Goal: Task Accomplishment & Management: Manage account settings

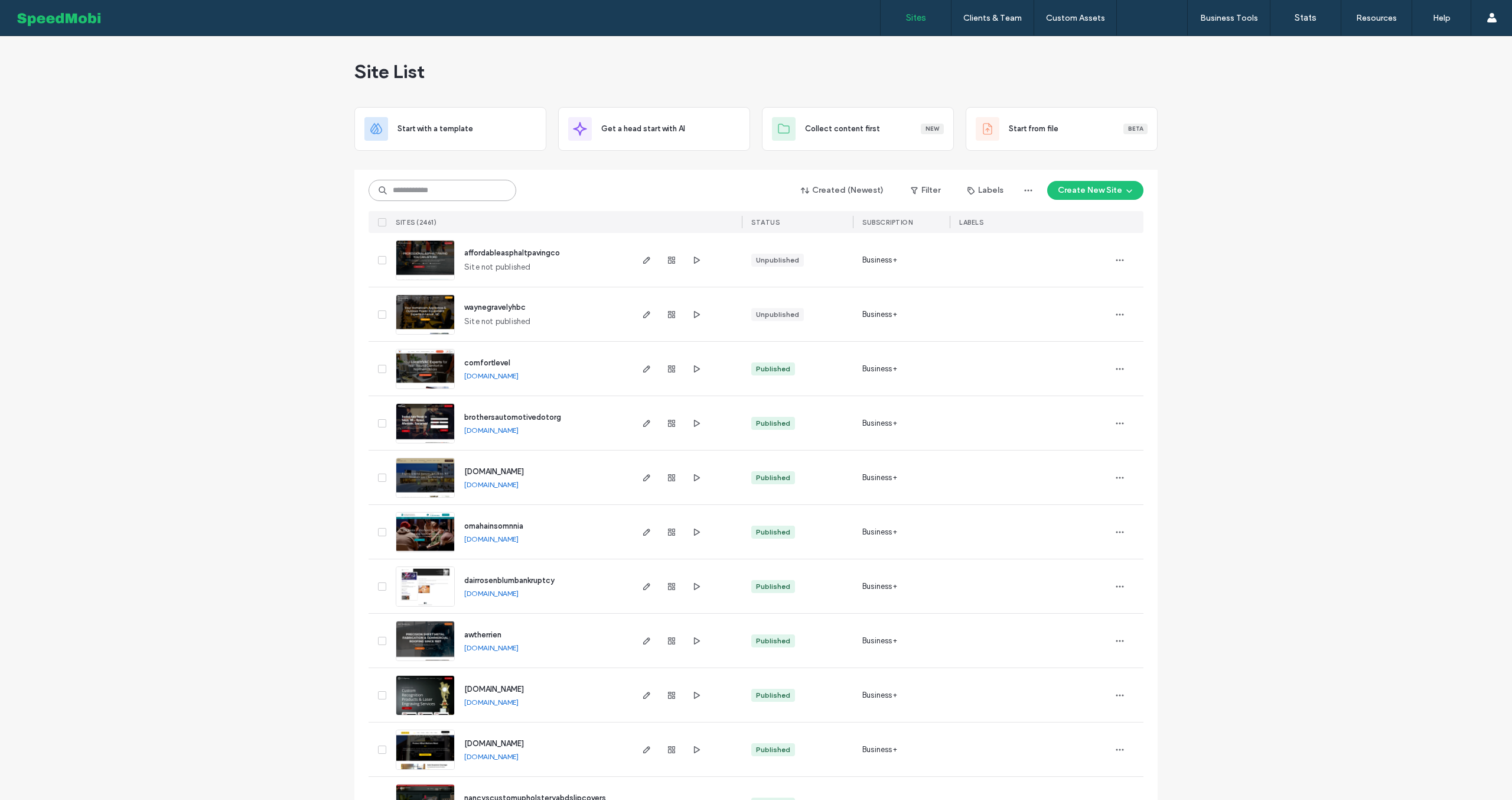
click at [464, 194] on input at bounding box center [443, 191] width 148 height 21
type input "**********"
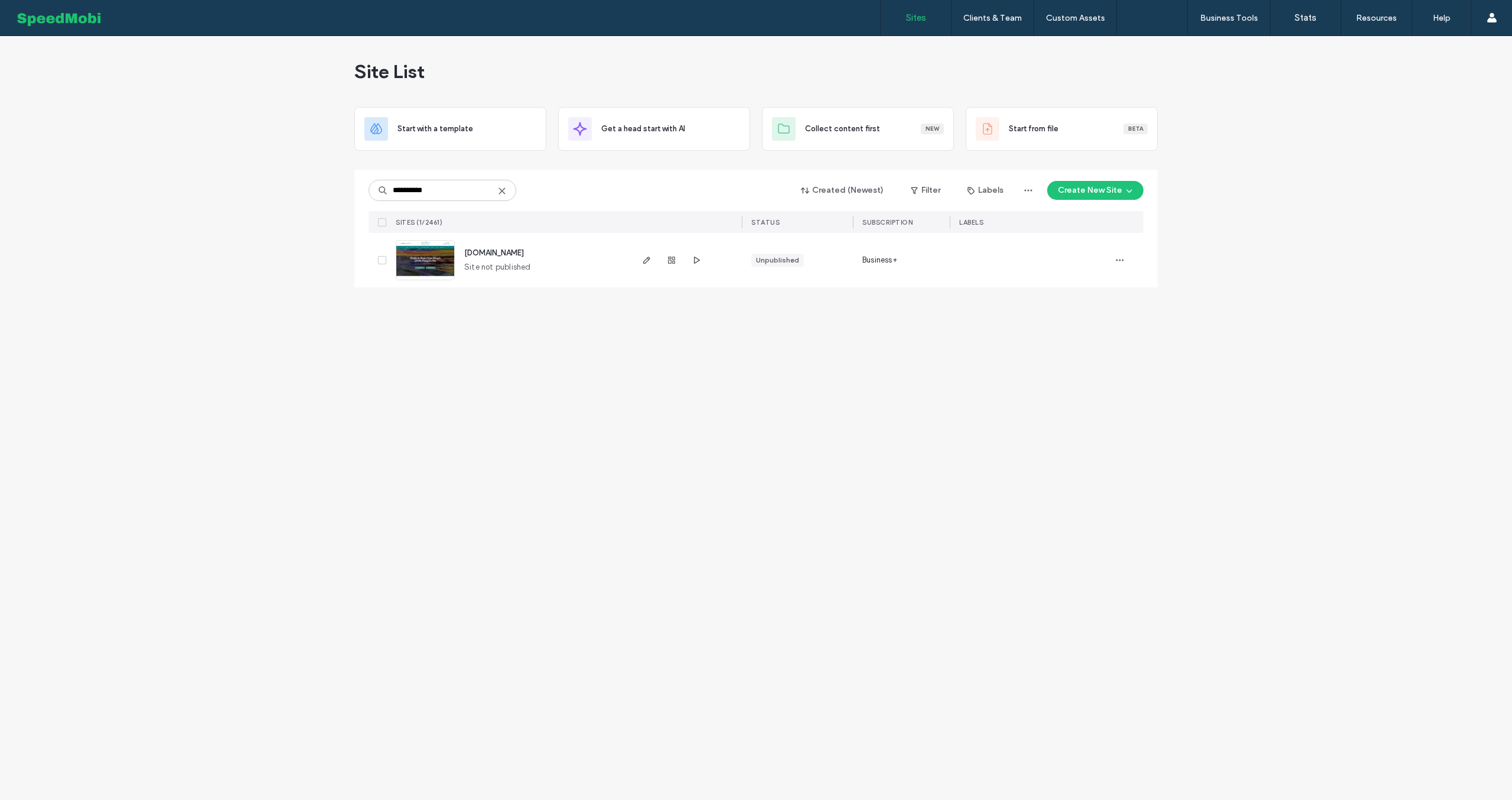
click at [524, 253] on span "www.lakemurrayartist.com" at bounding box center [494, 252] width 60 height 9
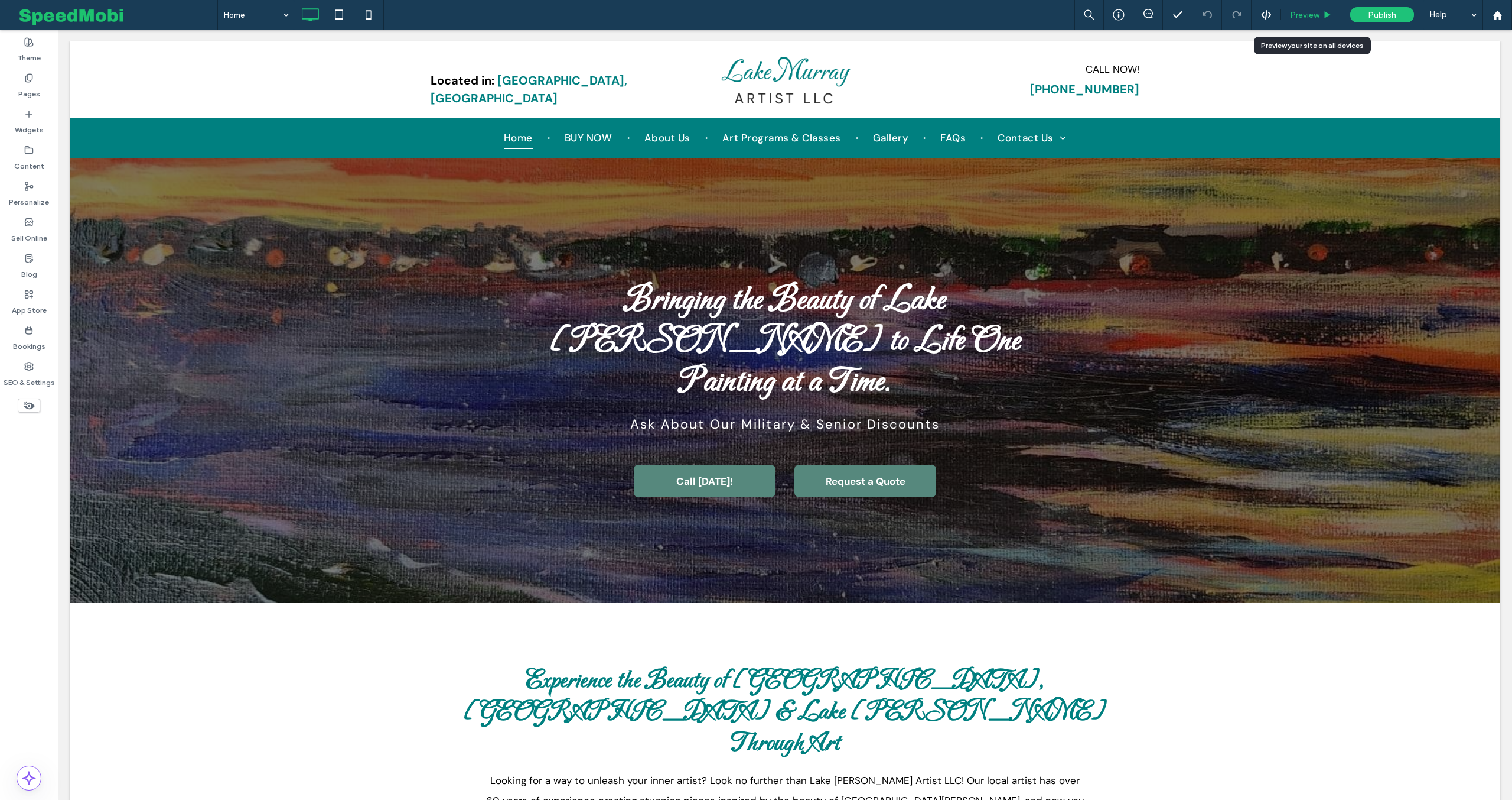
click at [1288, 17] on div "Preview" at bounding box center [1311, 15] width 60 height 10
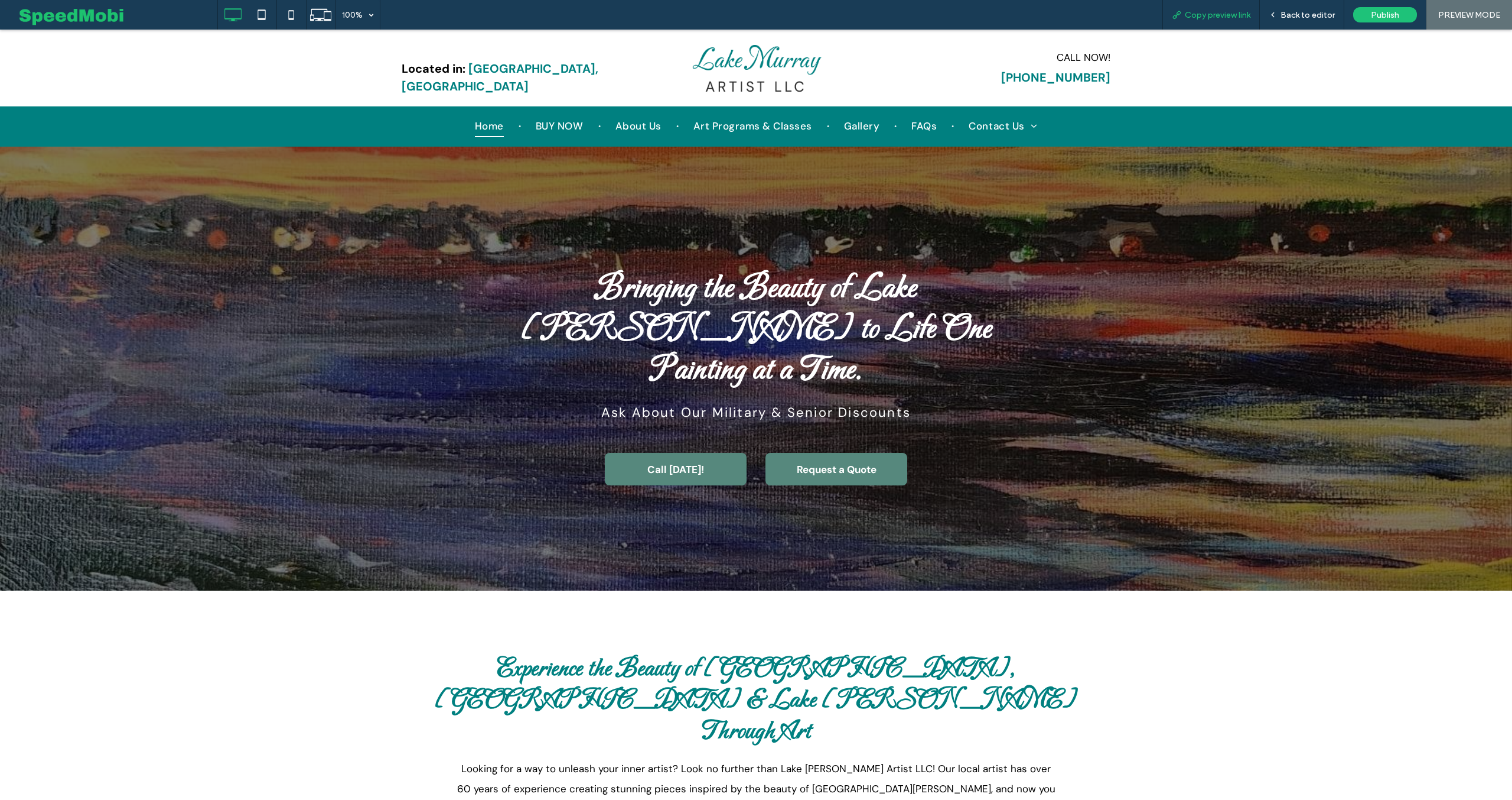
click at [1225, 18] on span "Copy preview link" at bounding box center [1218, 15] width 65 height 10
click at [1305, 11] on span "Back to editor" at bounding box center [1308, 15] width 54 height 10
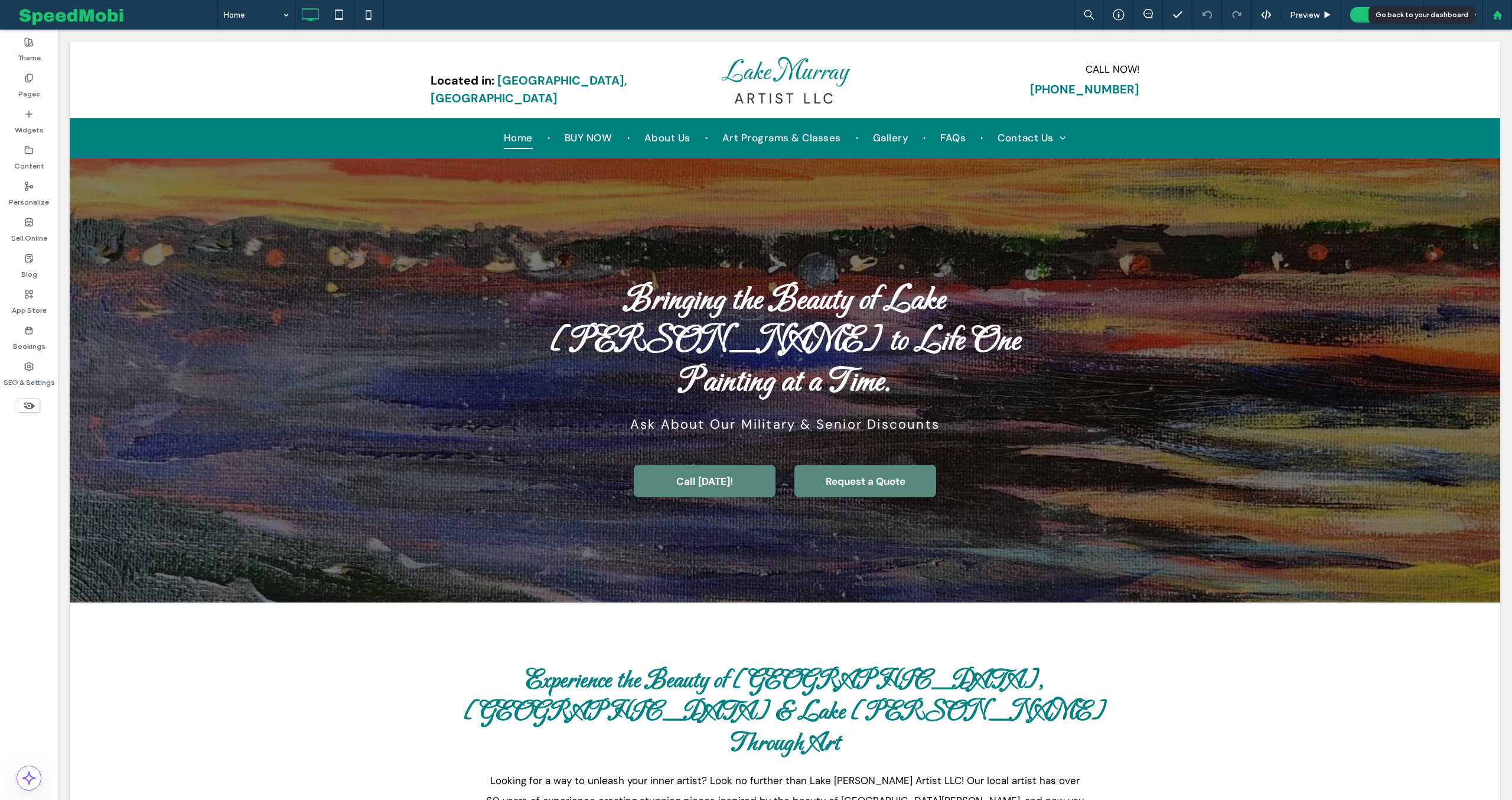
click at [1496, 18] on use at bounding box center [1497, 14] width 9 height 9
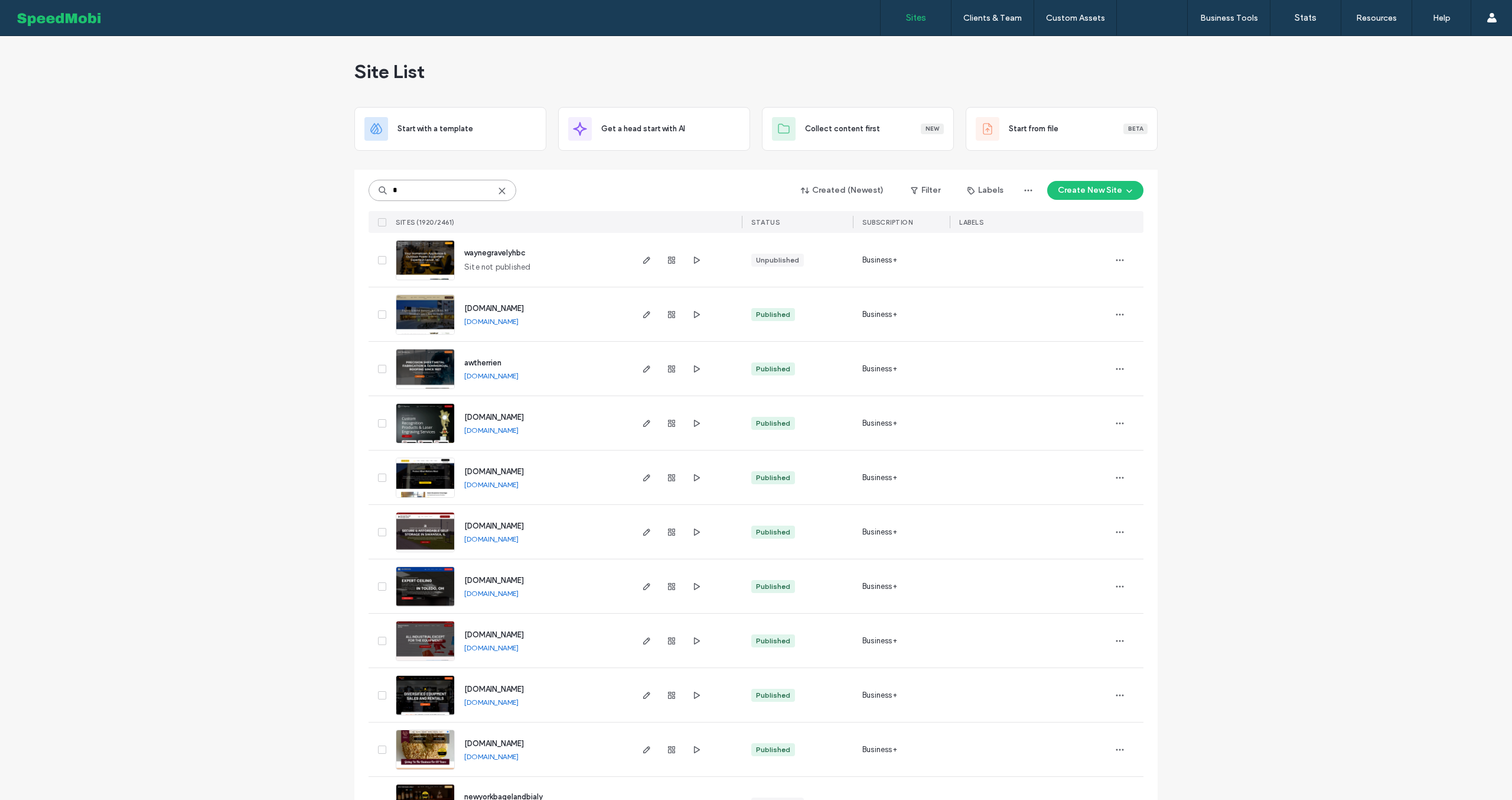
click at [438, 186] on input "*" at bounding box center [443, 191] width 148 height 21
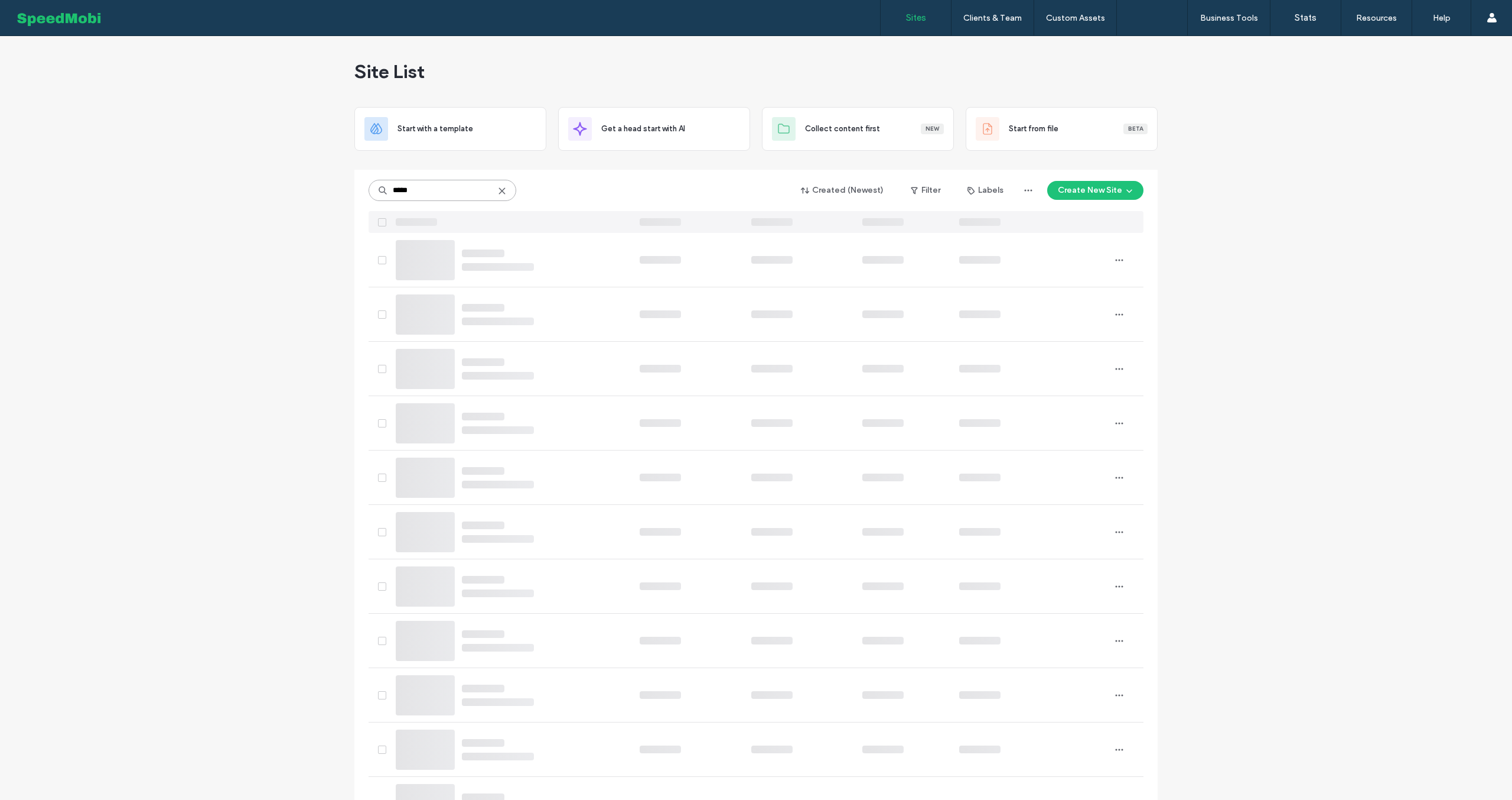
type input "*****"
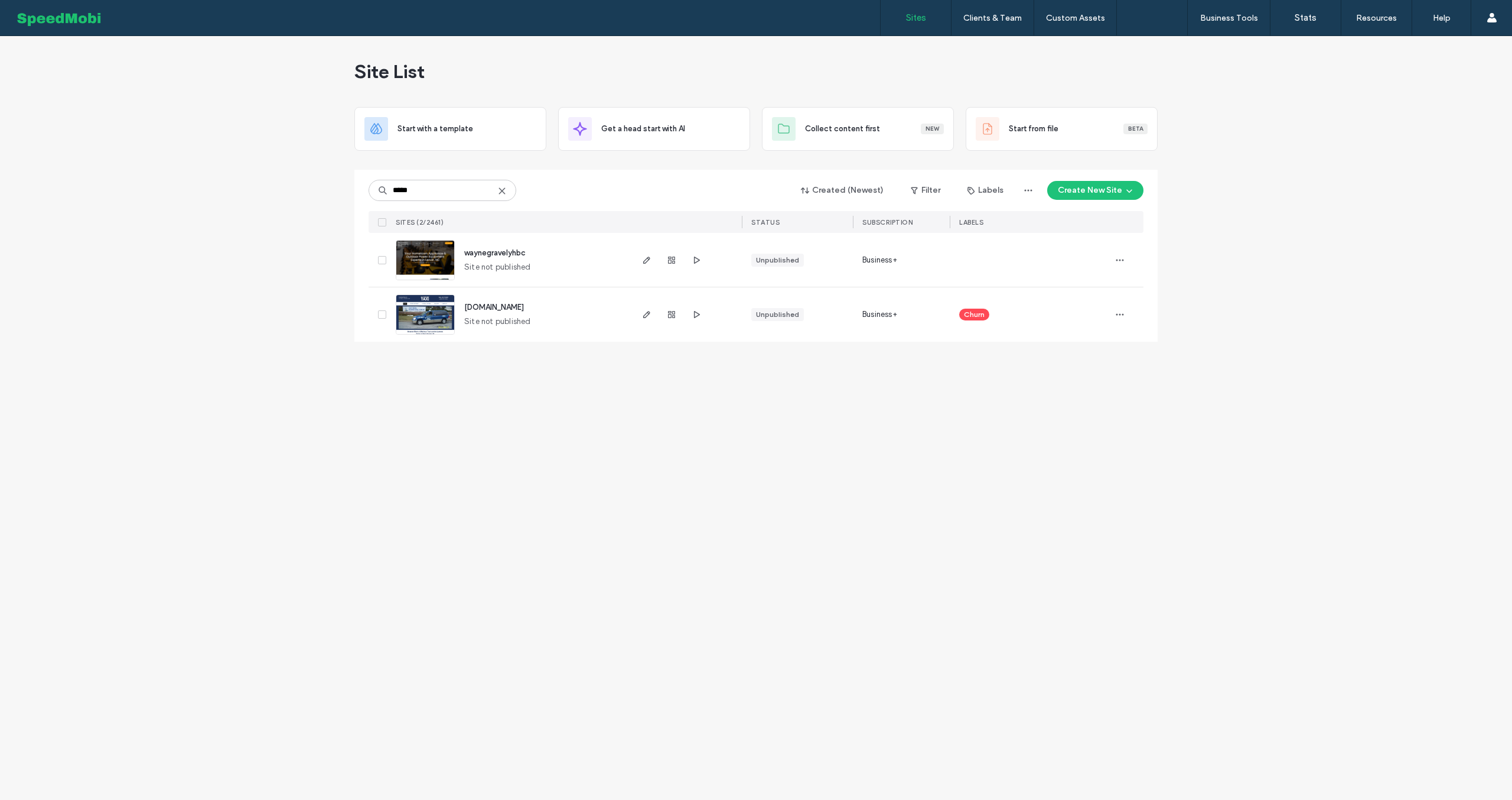
click at [498, 251] on span "waynegravelyhbc" at bounding box center [495, 252] width 61 height 9
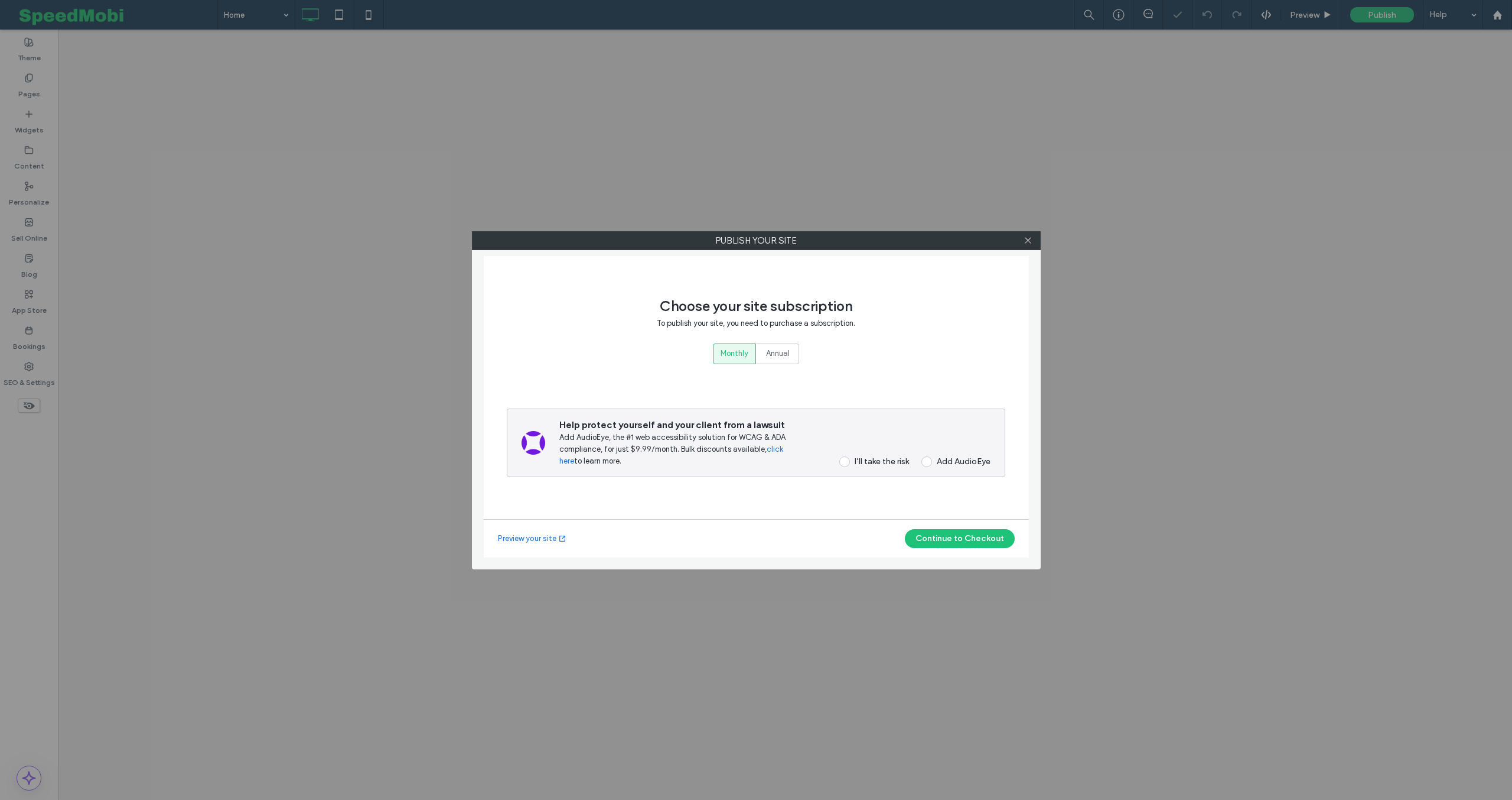
click at [850, 463] on label "I’ll take the risk" at bounding box center [871, 461] width 77 height 11
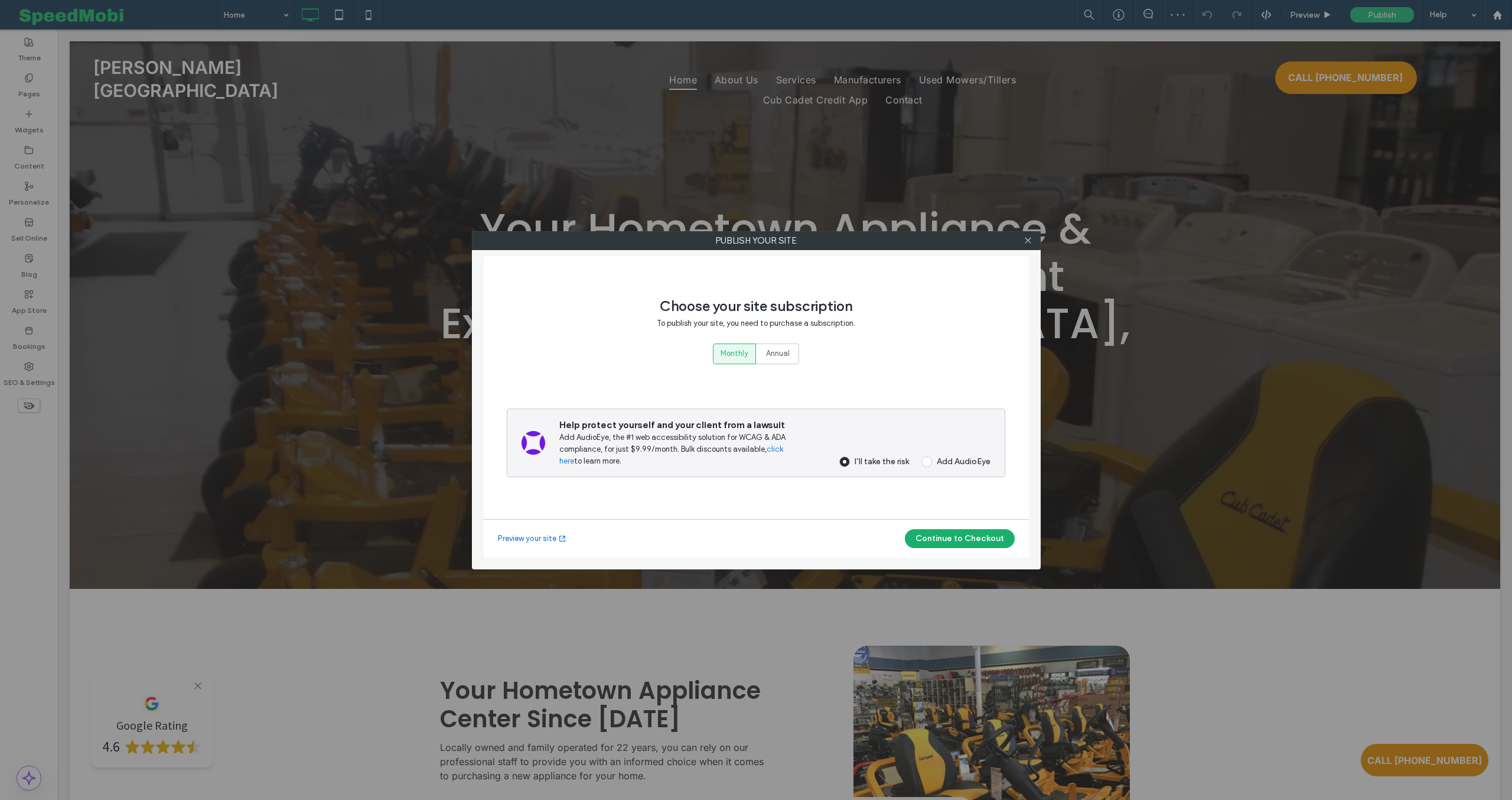
click at [961, 536] on button "Continue to Checkout" at bounding box center [960, 538] width 110 height 19
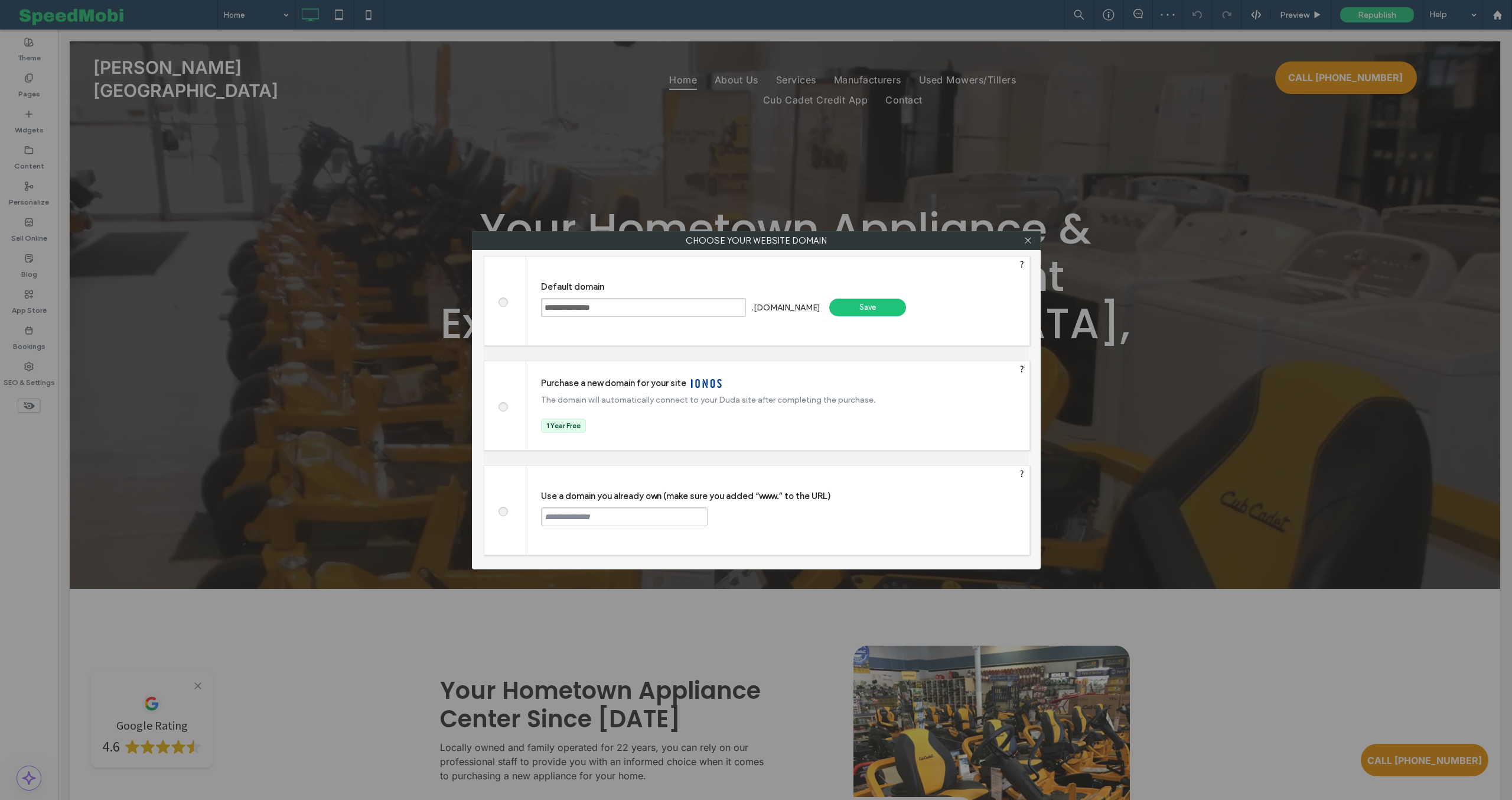
click at [876, 313] on div "Save" at bounding box center [867, 307] width 77 height 18
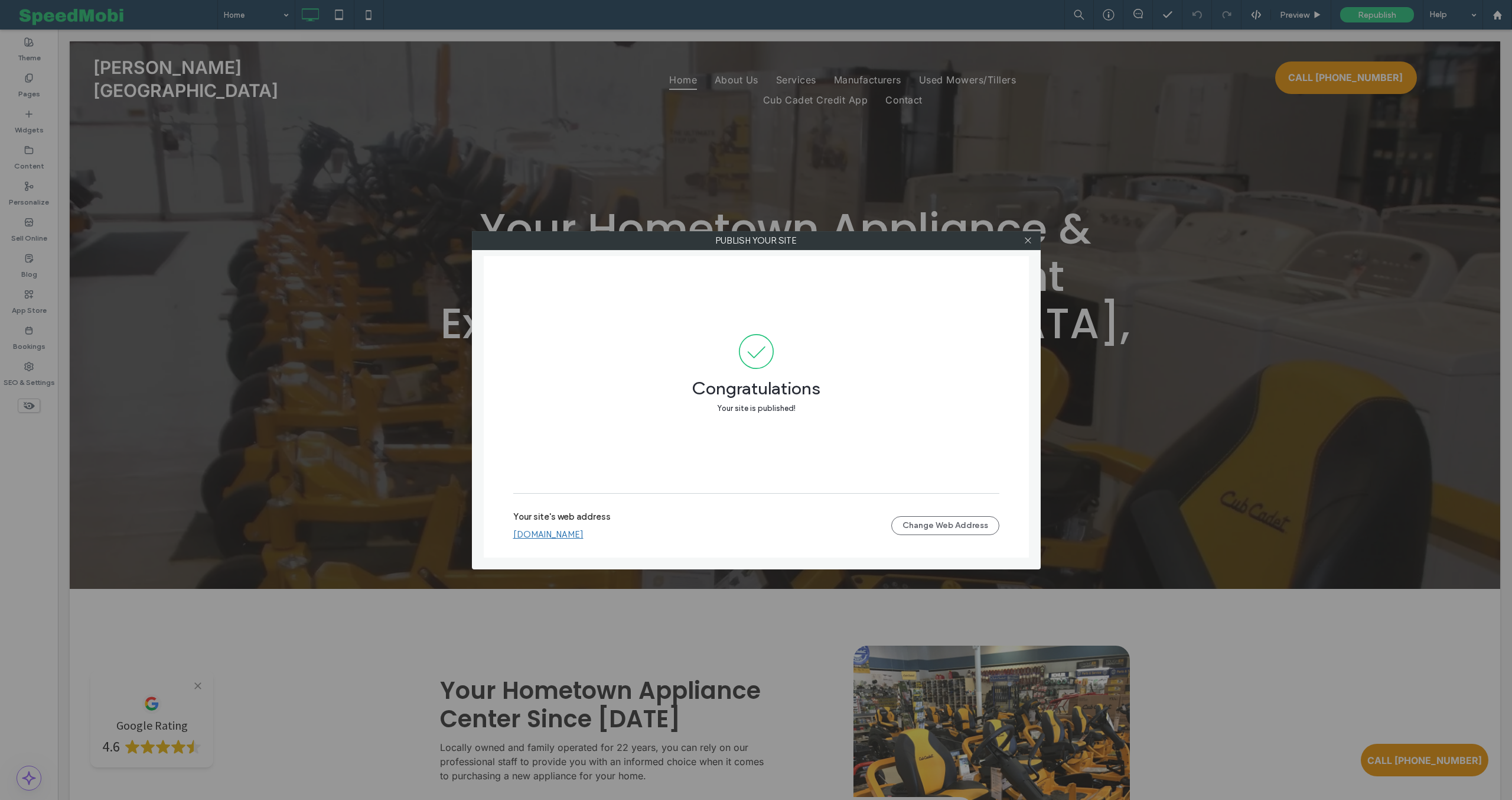
click at [584, 536] on link "waynegravelyhbc.multiscreensite.com" at bounding box center [549, 534] width 70 height 11
click at [1027, 242] on icon at bounding box center [1028, 240] width 9 height 9
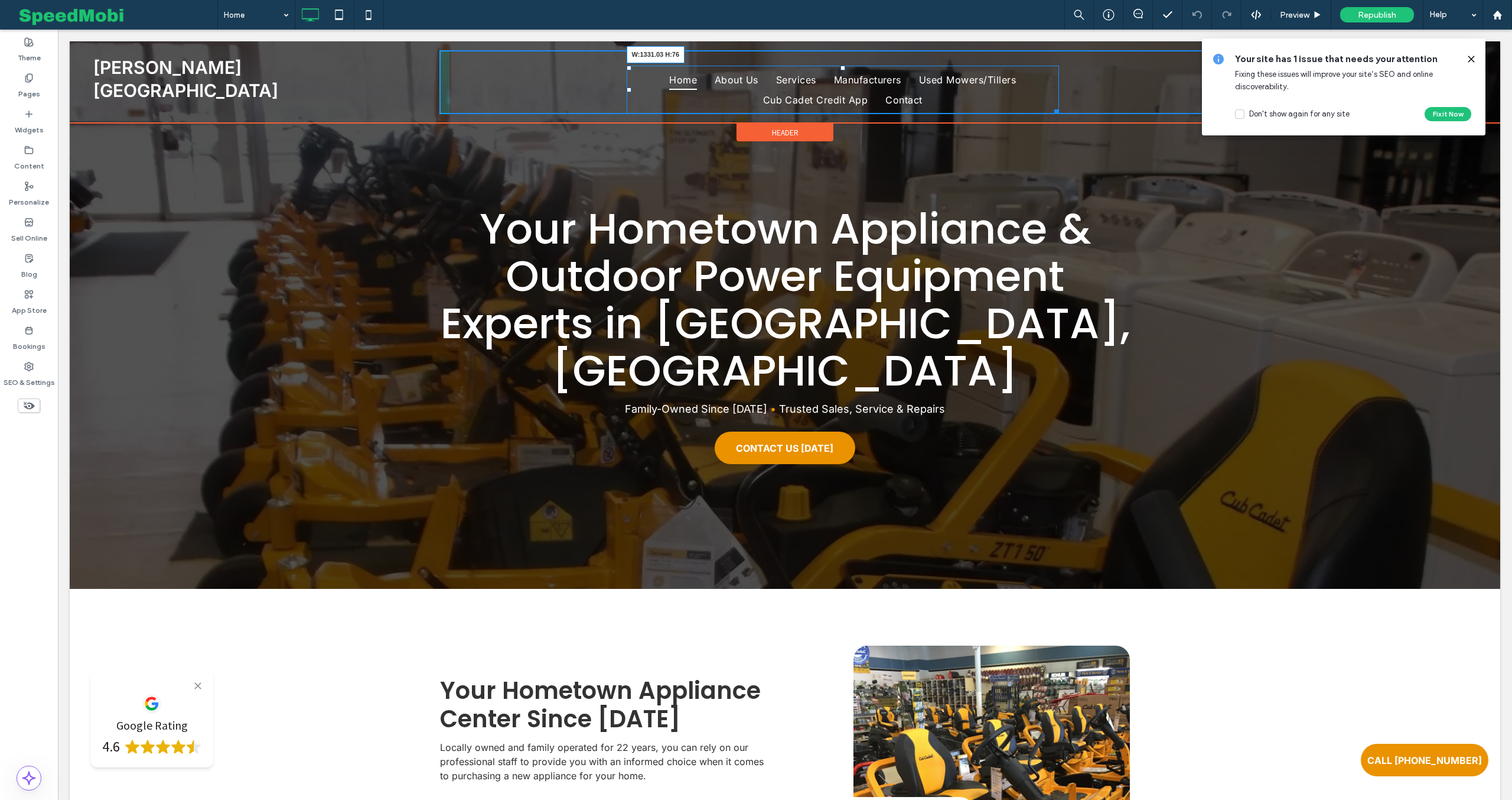
drag, startPoint x: 1055, startPoint y: 108, endPoint x: 1249, endPoint y: 100, distance: 194.2
click at [1249, 100] on div "Wayne Gravely's Hometown Brand Center Click To Paste Home About Us Services Man…" at bounding box center [785, 82] width 1383 height 64
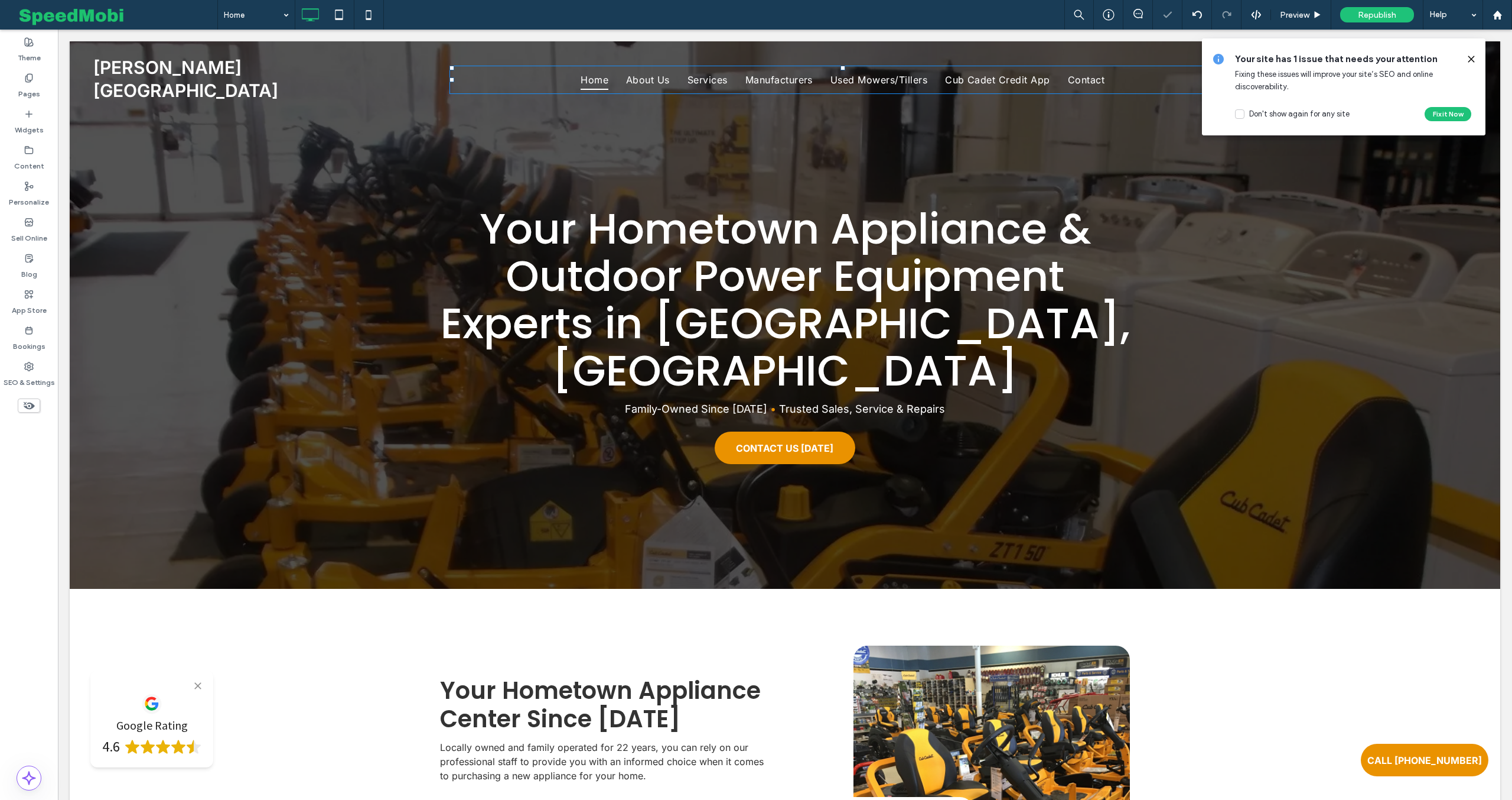
click at [1471, 55] on icon at bounding box center [1471, 58] width 9 height 9
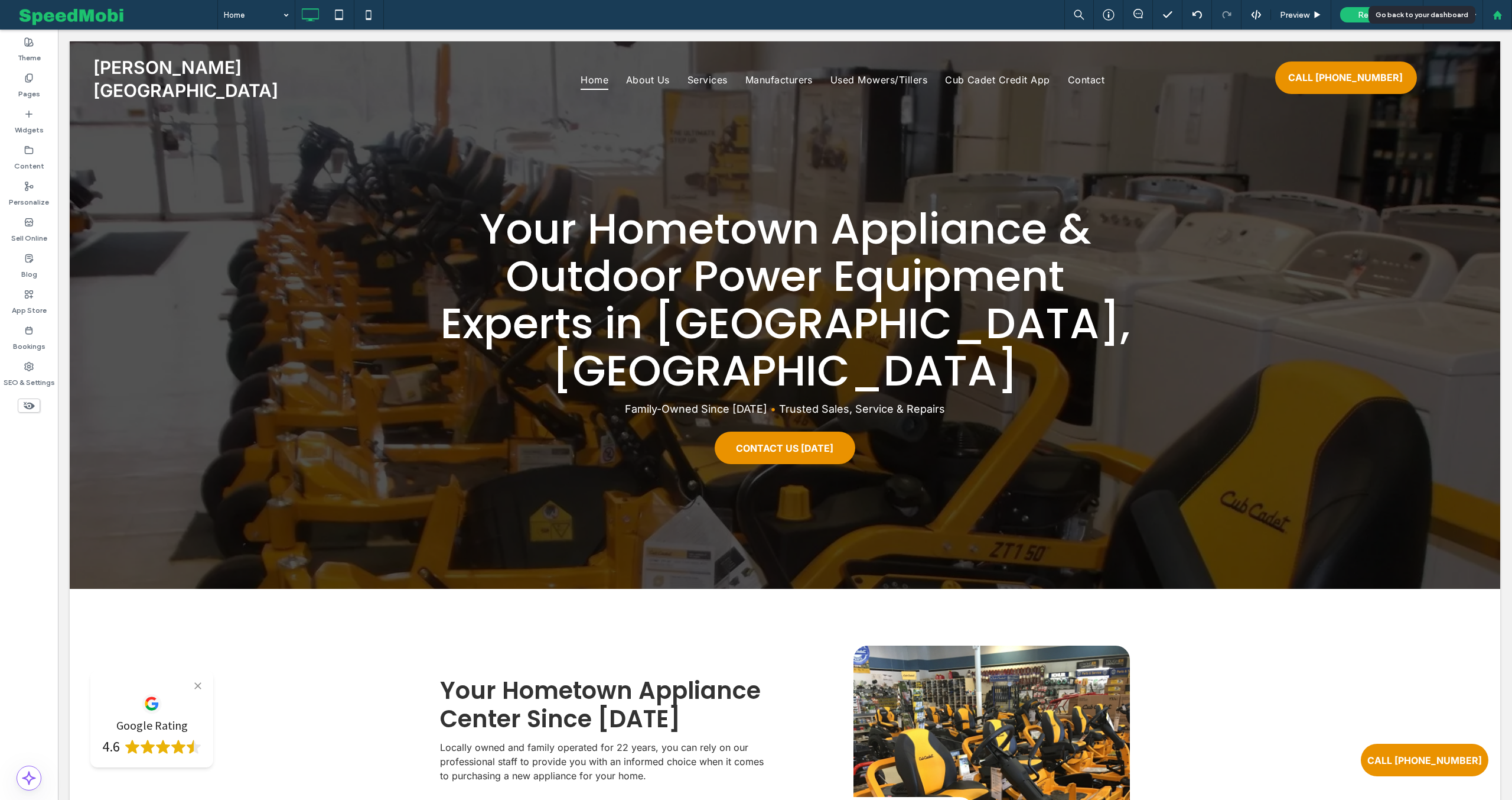
drag, startPoint x: 1497, startPoint y: 15, endPoint x: 1487, endPoint y: 20, distance: 11.2
click at [1498, 15] on use at bounding box center [1497, 14] width 9 height 9
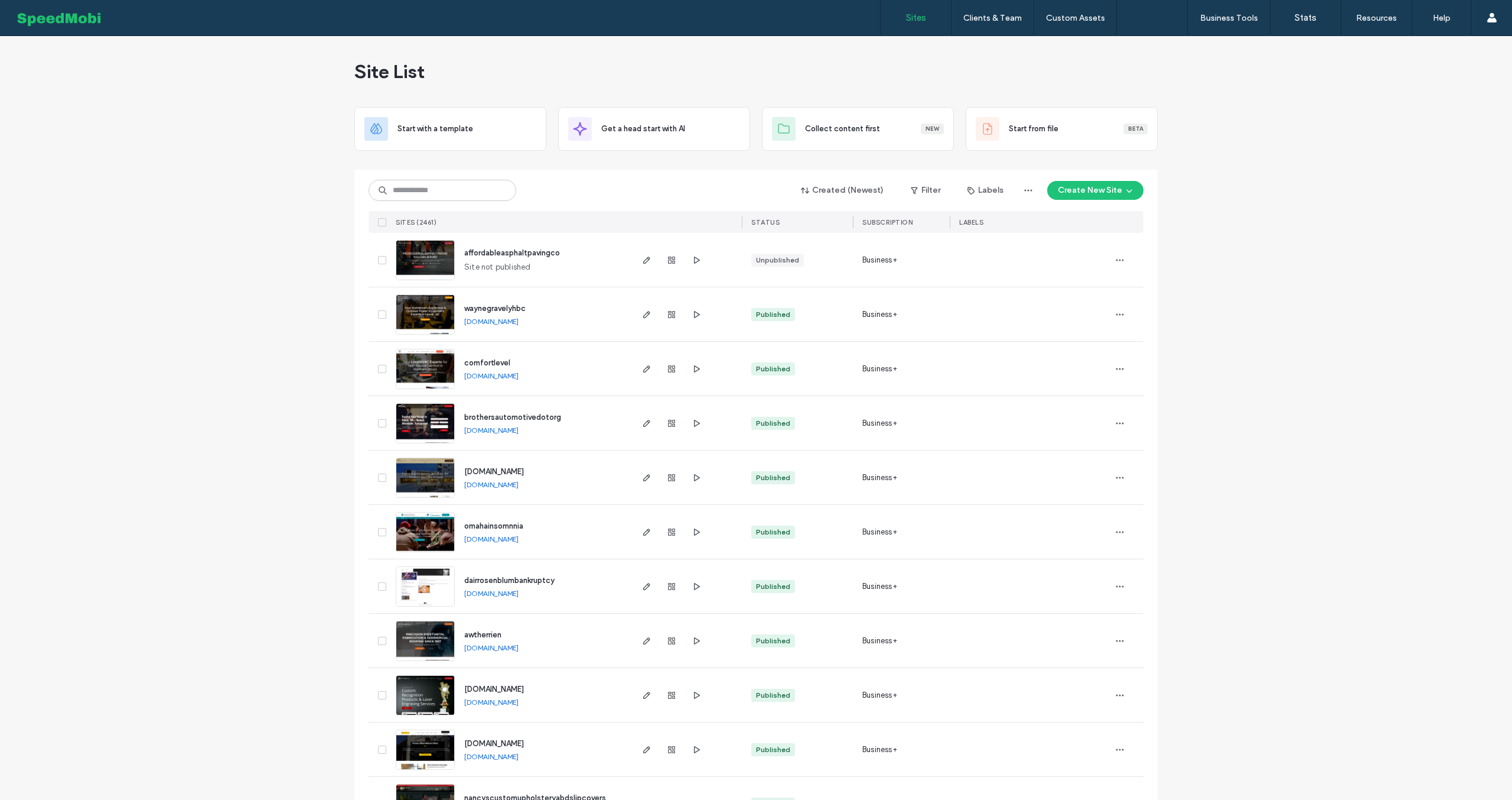
click at [490, 252] on span "affordableasphaltpavingco" at bounding box center [512, 252] width 96 height 9
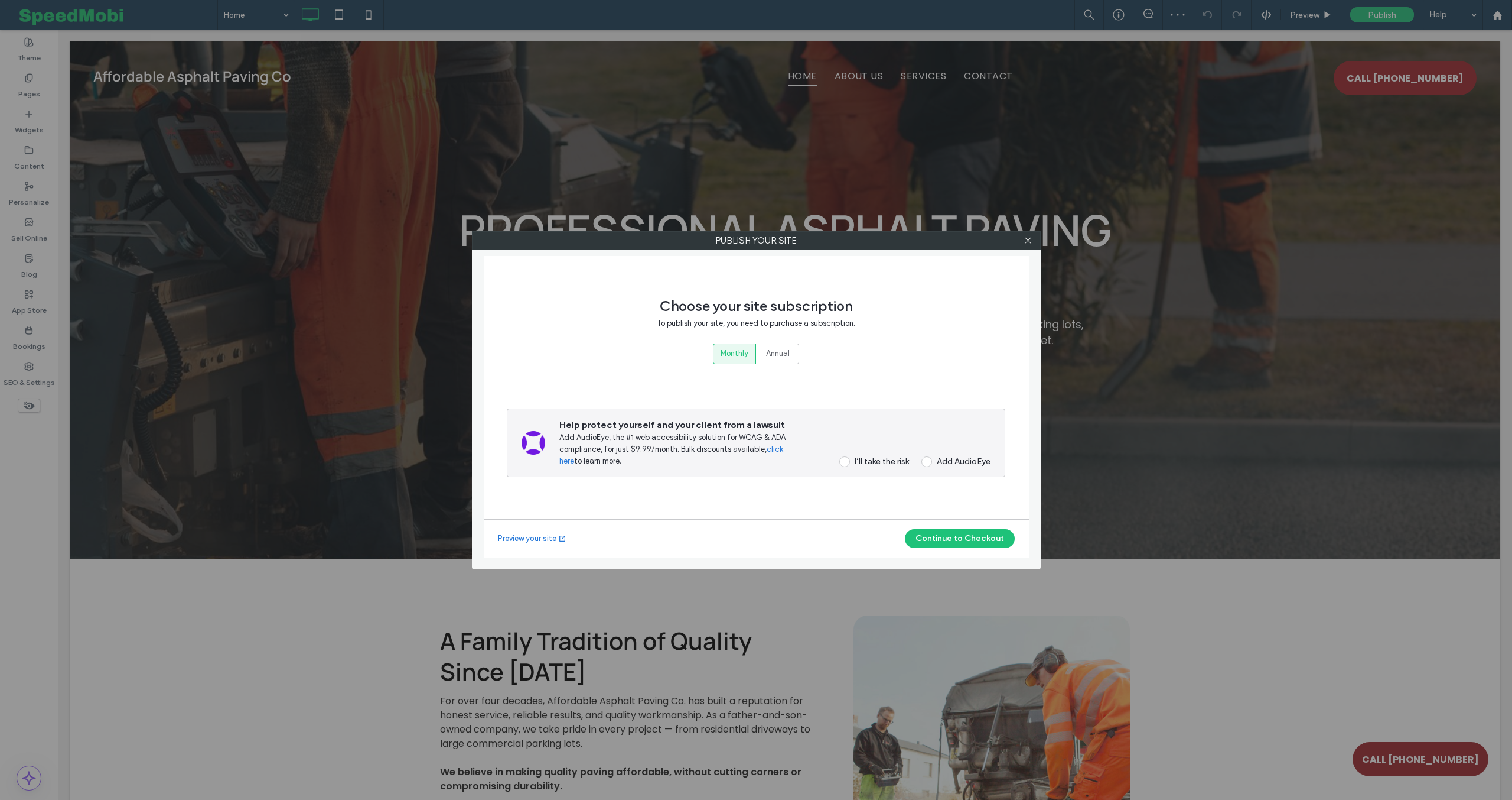
click at [845, 461] on span at bounding box center [845, 461] width 11 height 11
click at [949, 540] on button "Continue to Checkout" at bounding box center [960, 538] width 110 height 19
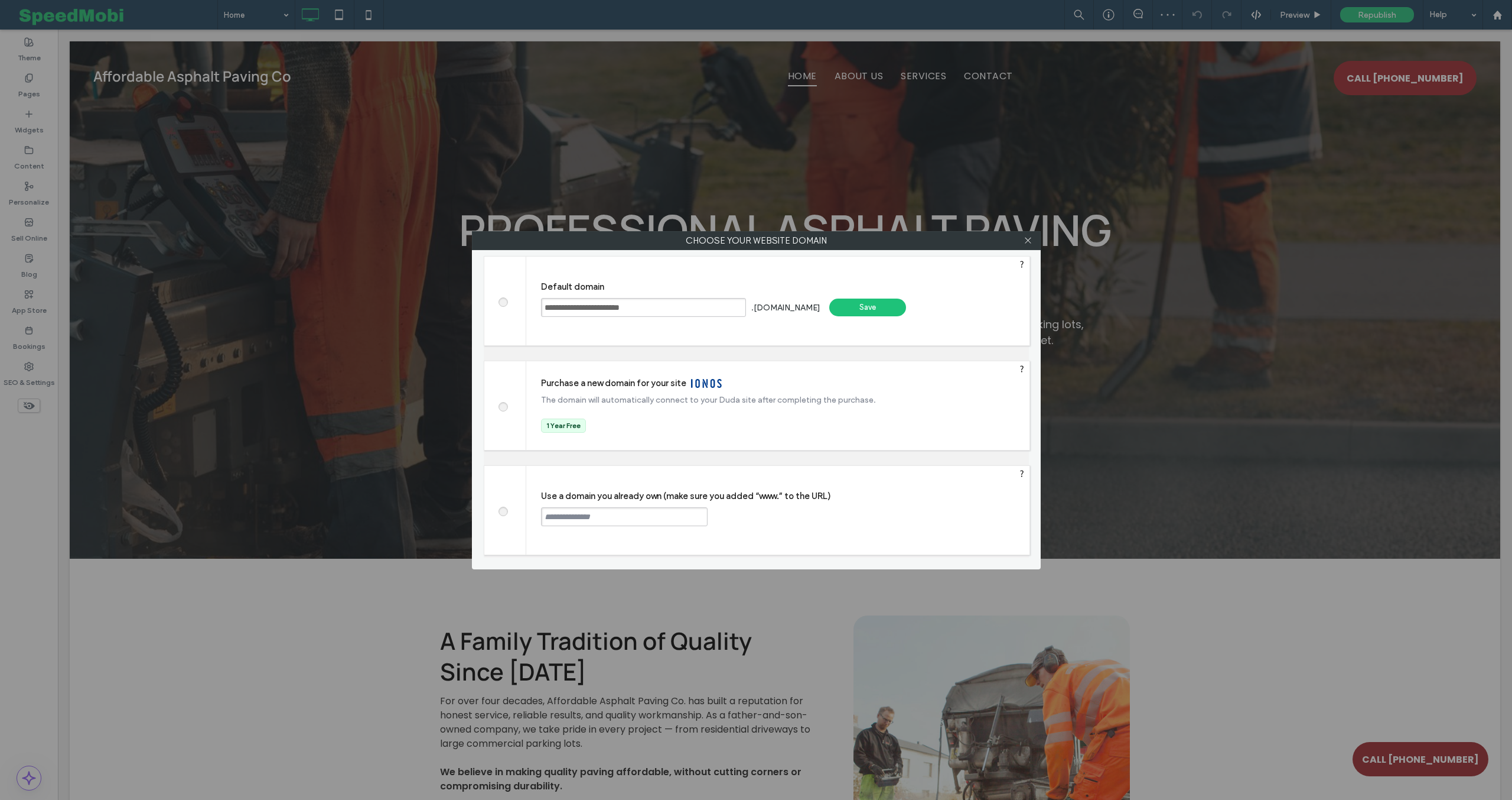
click at [889, 304] on div "Save" at bounding box center [867, 307] width 77 height 18
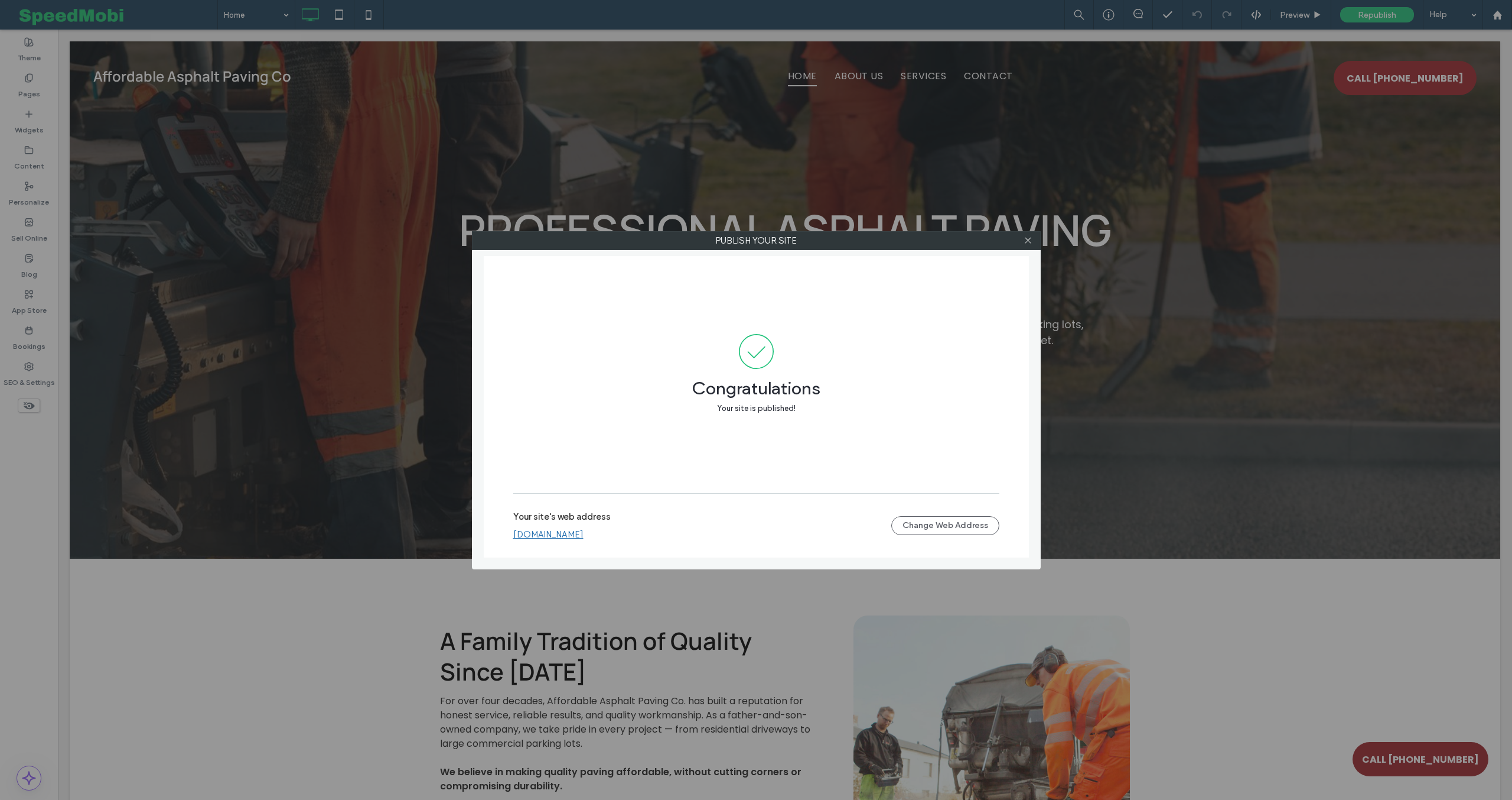
click at [584, 533] on link "[DOMAIN_NAME]" at bounding box center [549, 534] width 70 height 11
click at [1024, 243] on icon at bounding box center [1028, 240] width 9 height 9
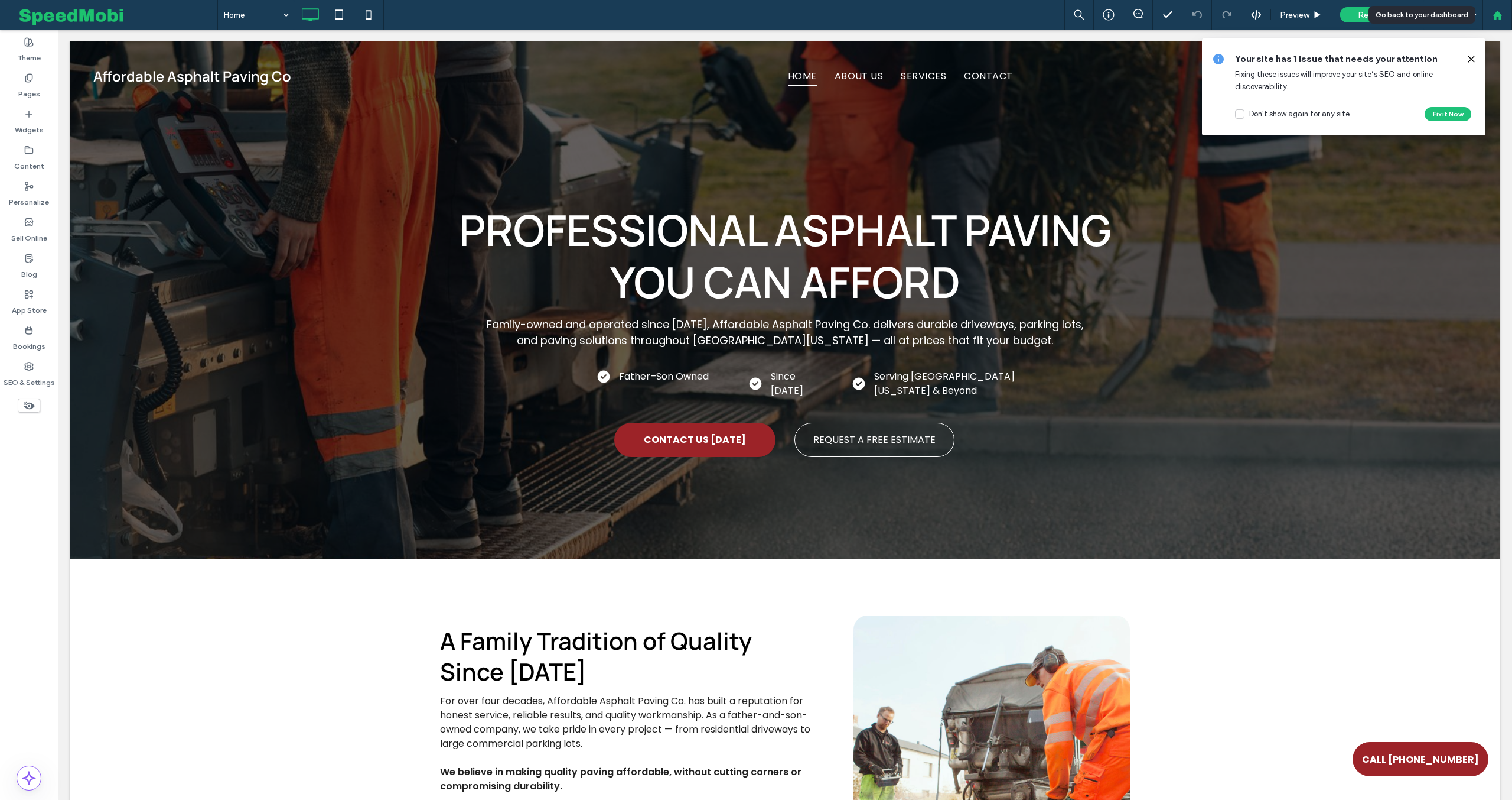
click at [1501, 17] on use at bounding box center [1497, 14] width 9 height 9
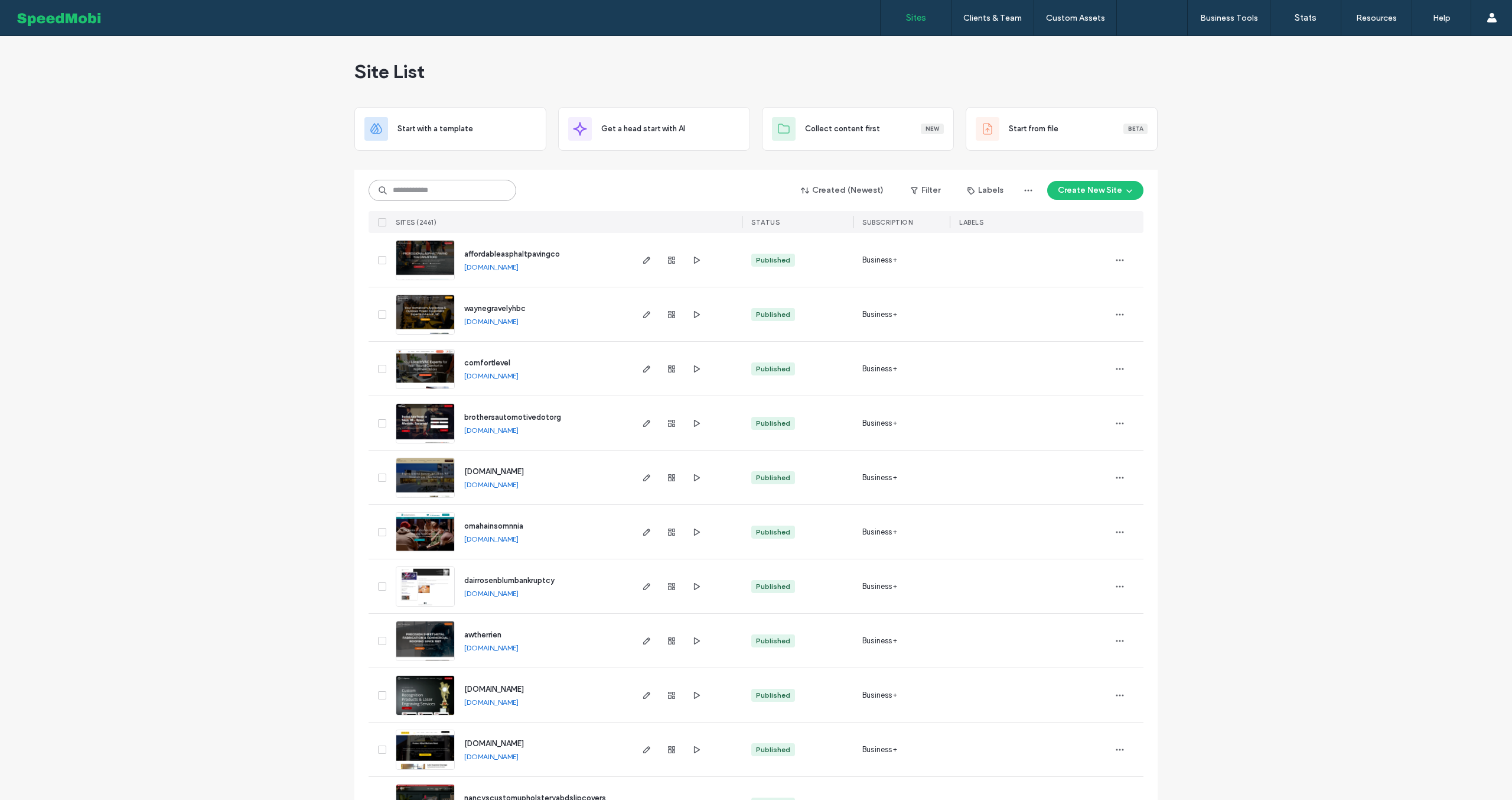
click at [429, 190] on input at bounding box center [443, 191] width 148 height 21
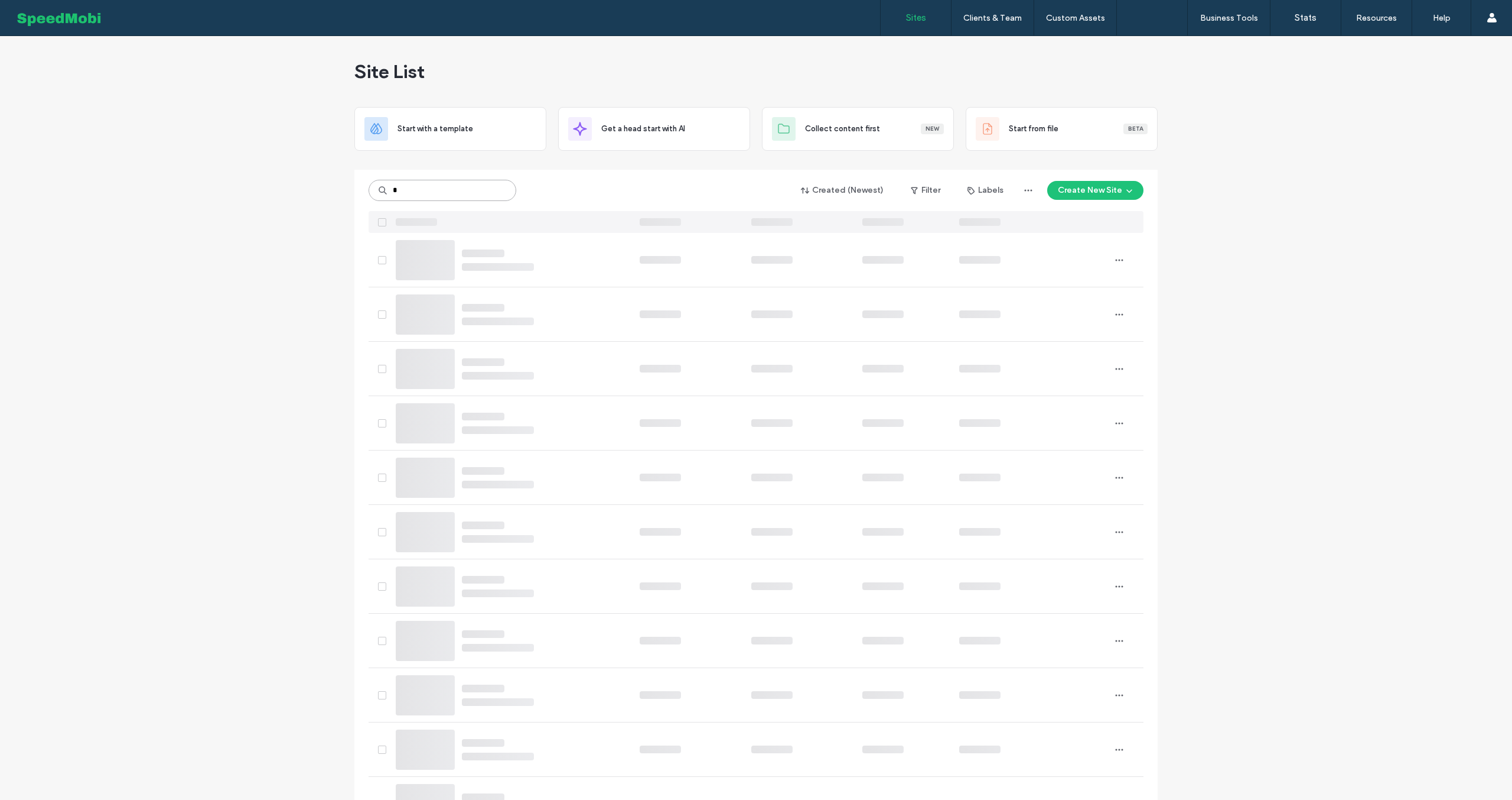
type input "*"
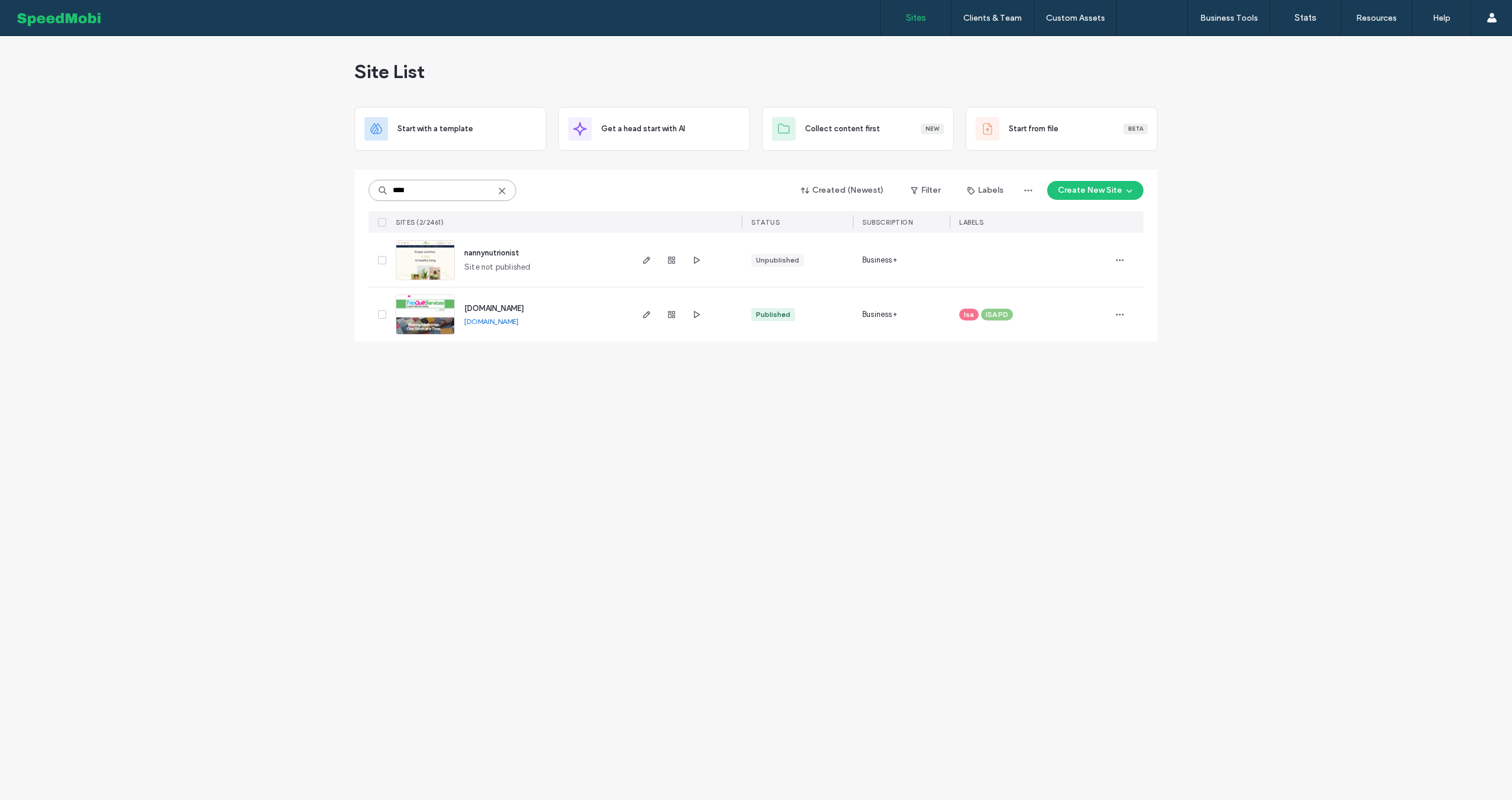
type input "****"
click at [519, 324] on link "www.trioquiltservice.com" at bounding box center [491, 321] width 54 height 9
click at [509, 306] on span "www.trioquiltservice.com" at bounding box center [494, 308] width 60 height 9
